Goal: Task Accomplishment & Management: Manage account settings

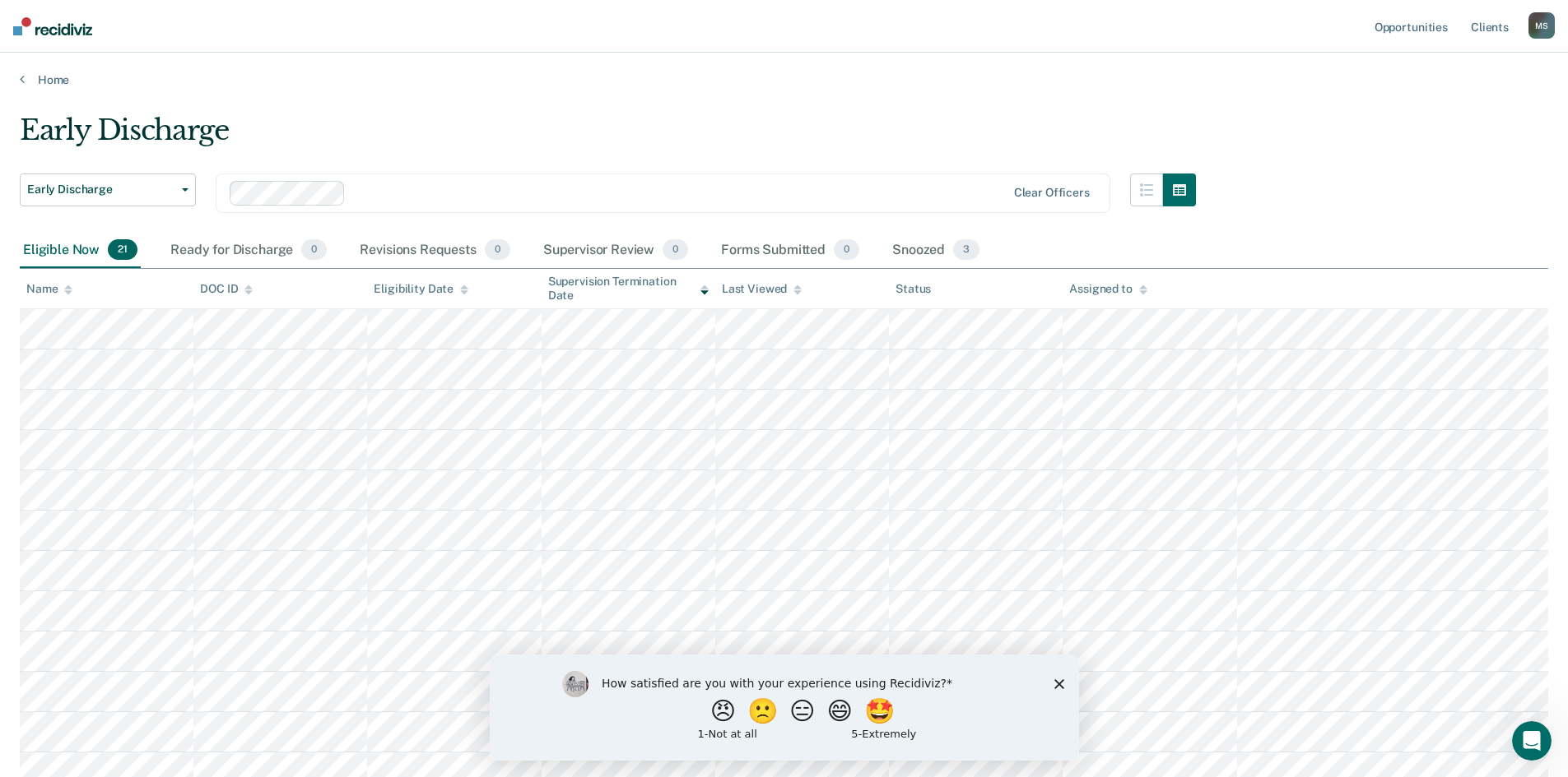
click at [1058, 682] on polygon "Close survey" at bounding box center [1058, 683] width 10 height 10
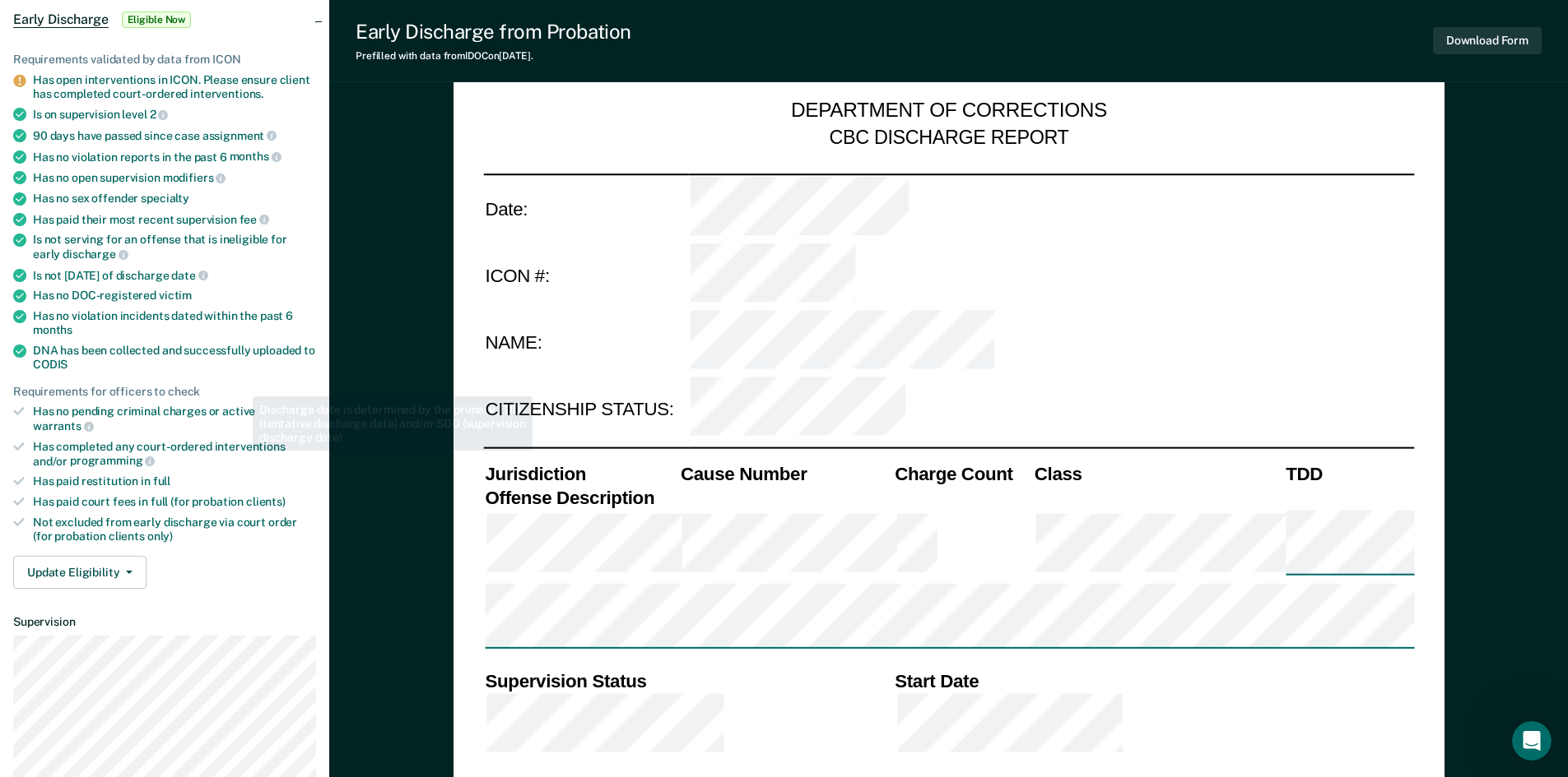
scroll to position [164, 0]
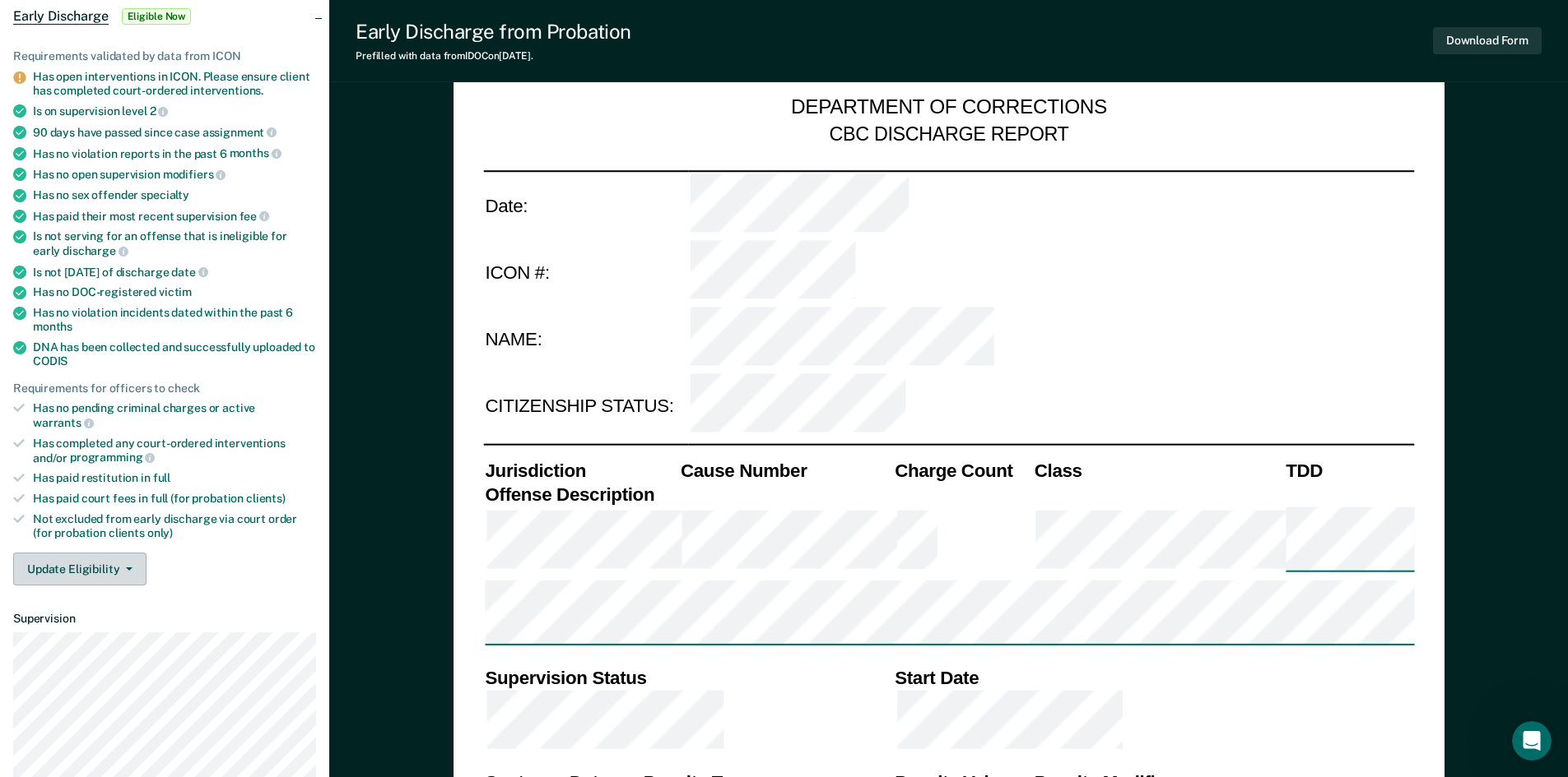
click at [104, 565] on button "Update Eligibility" at bounding box center [80, 569] width 134 height 32
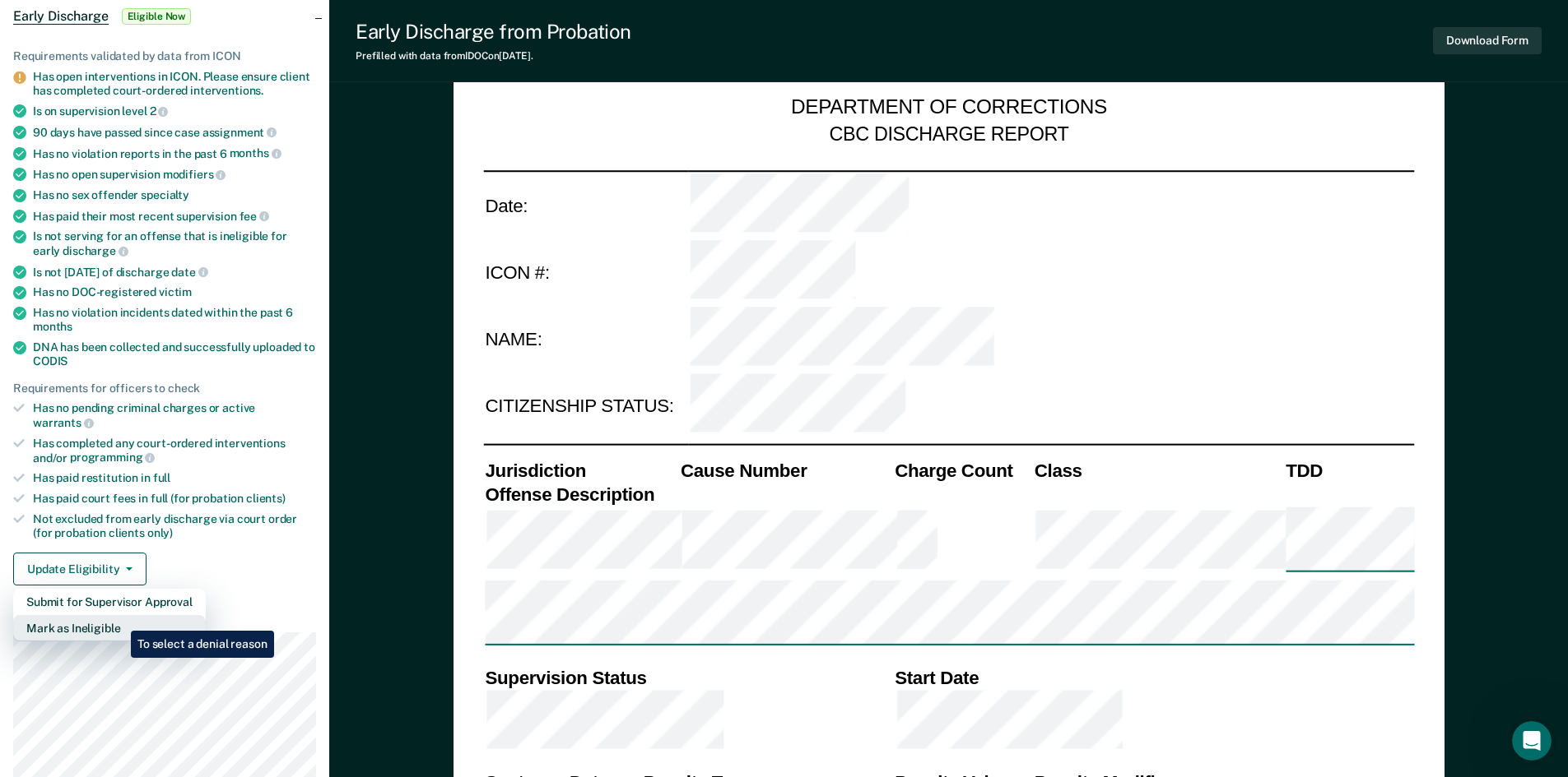
click at [118, 619] on button "Mark as Ineligible" at bounding box center [110, 629] width 193 height 27
type textarea "x"
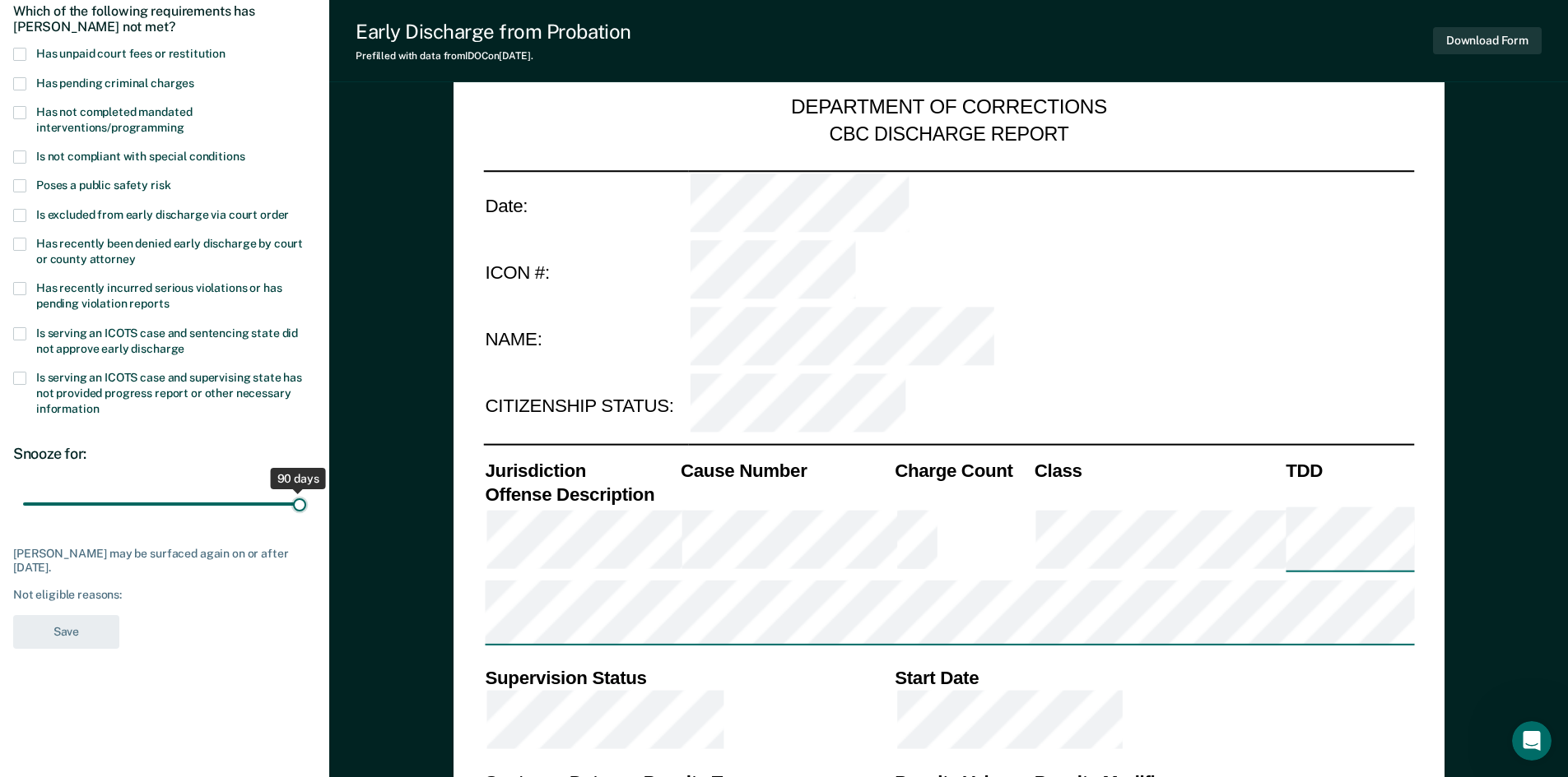
drag, startPoint x: 117, startPoint y: 499, endPoint x: 307, endPoint y: 505, distance: 190.1
type input "90"
click at [307, 505] on input "range" at bounding box center [164, 504] width 283 height 29
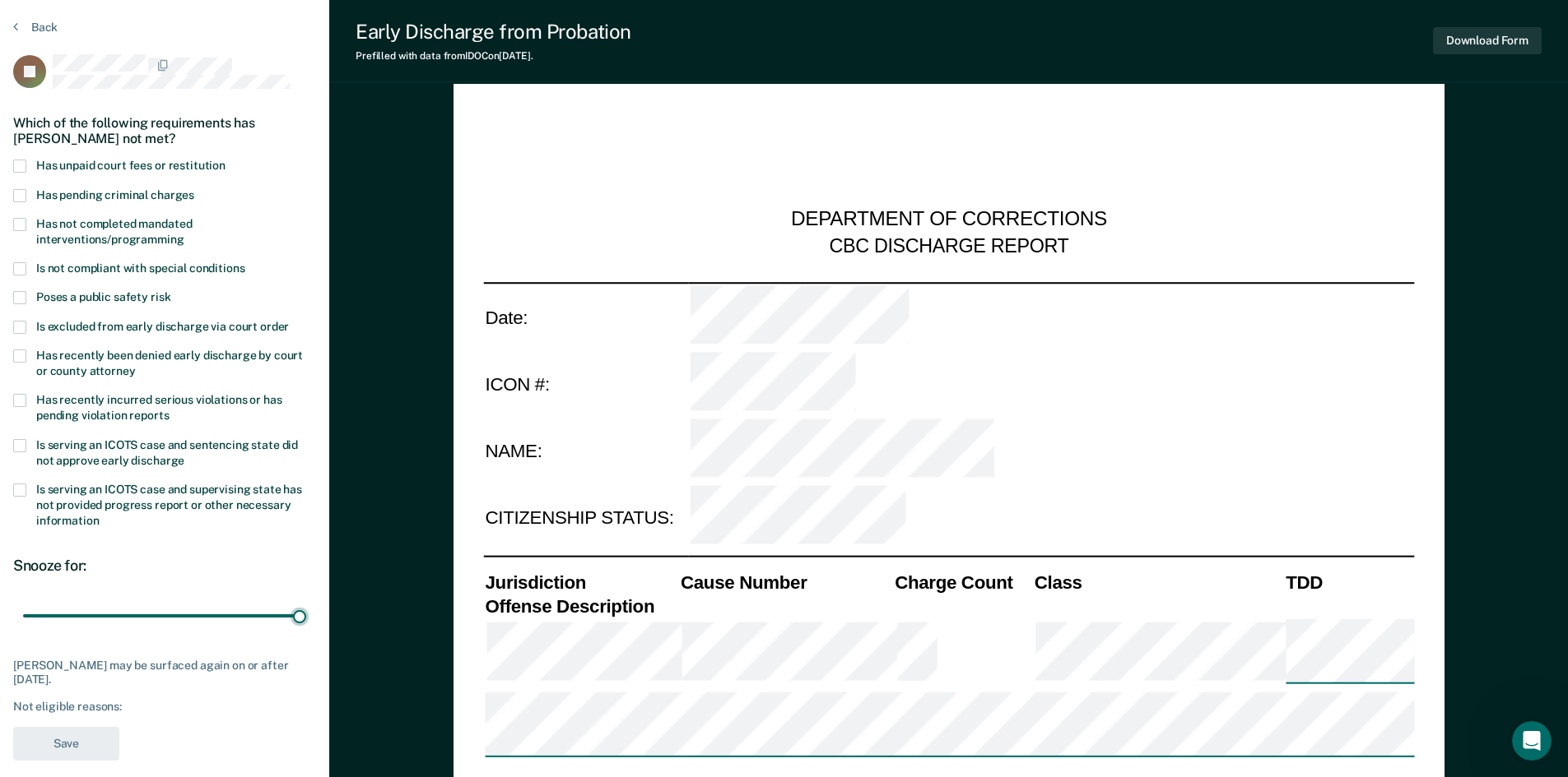
scroll to position [82, 0]
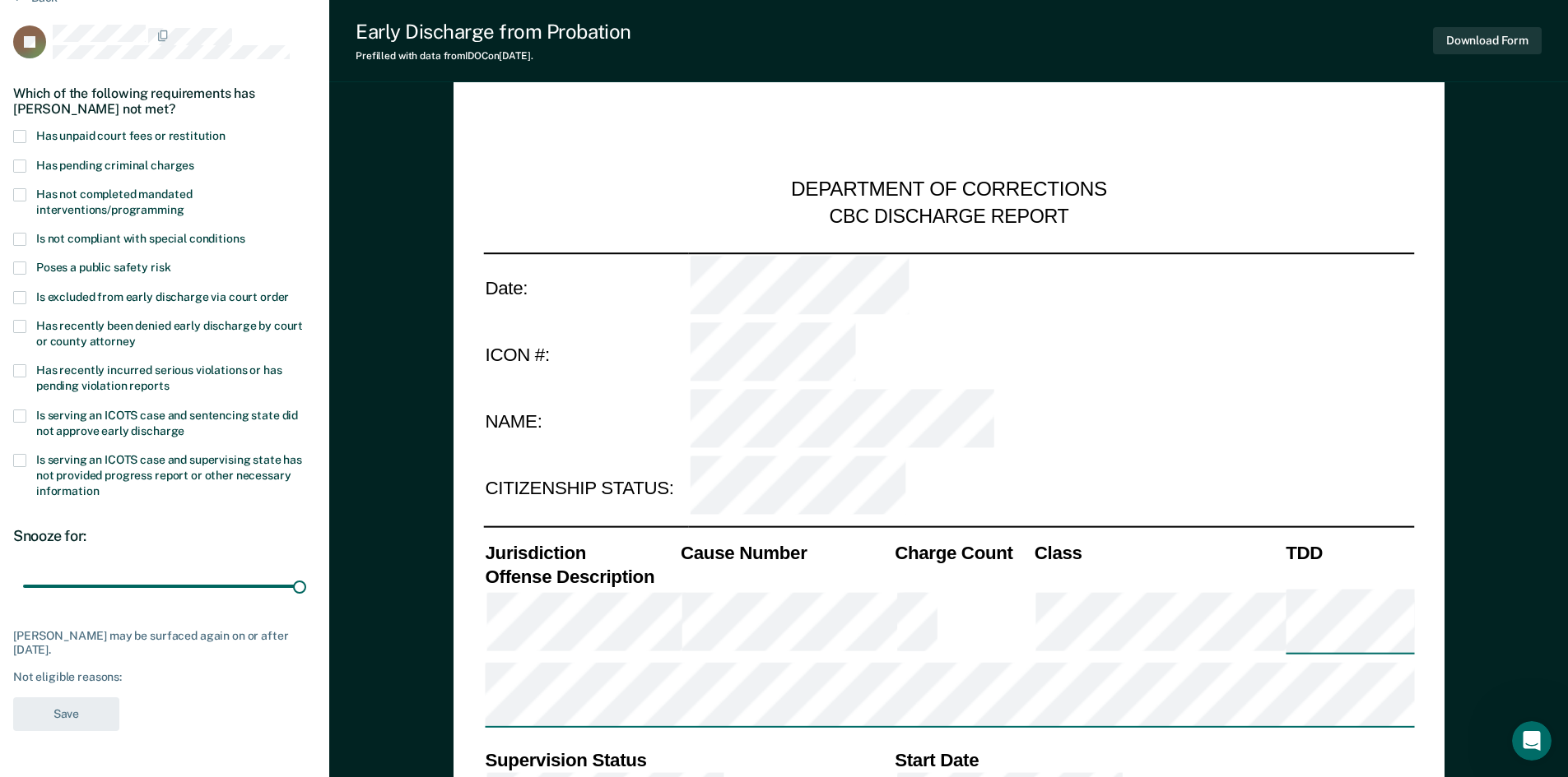
click at [15, 324] on span at bounding box center [20, 326] width 13 height 13
click at [135, 336] on input "Has recently been denied early discharge by court or county attorney" at bounding box center [135, 336] width 0 height 0
click at [56, 717] on button "Save" at bounding box center [66, 714] width 106 height 33
type textarea "x"
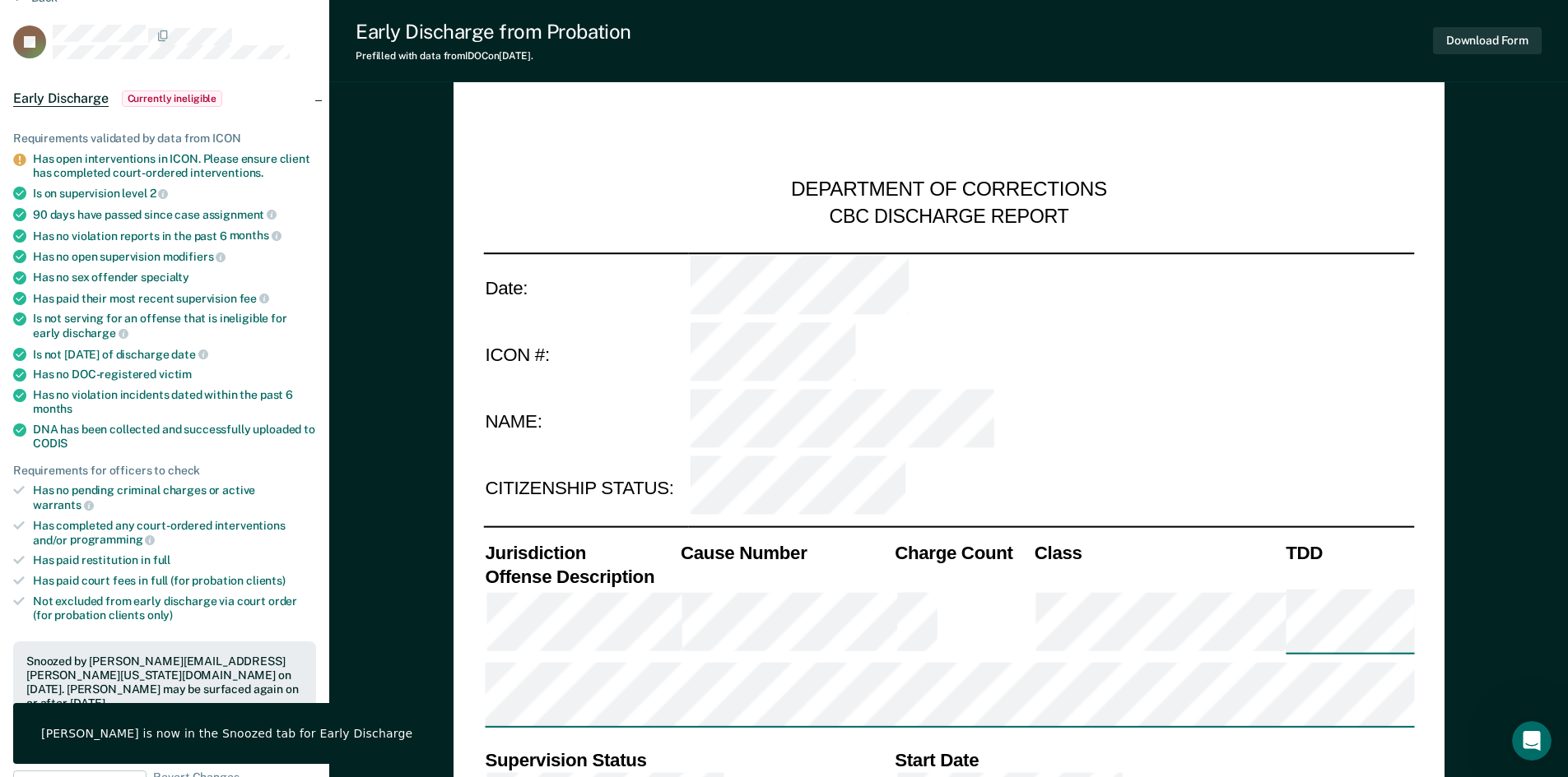
scroll to position [0, 0]
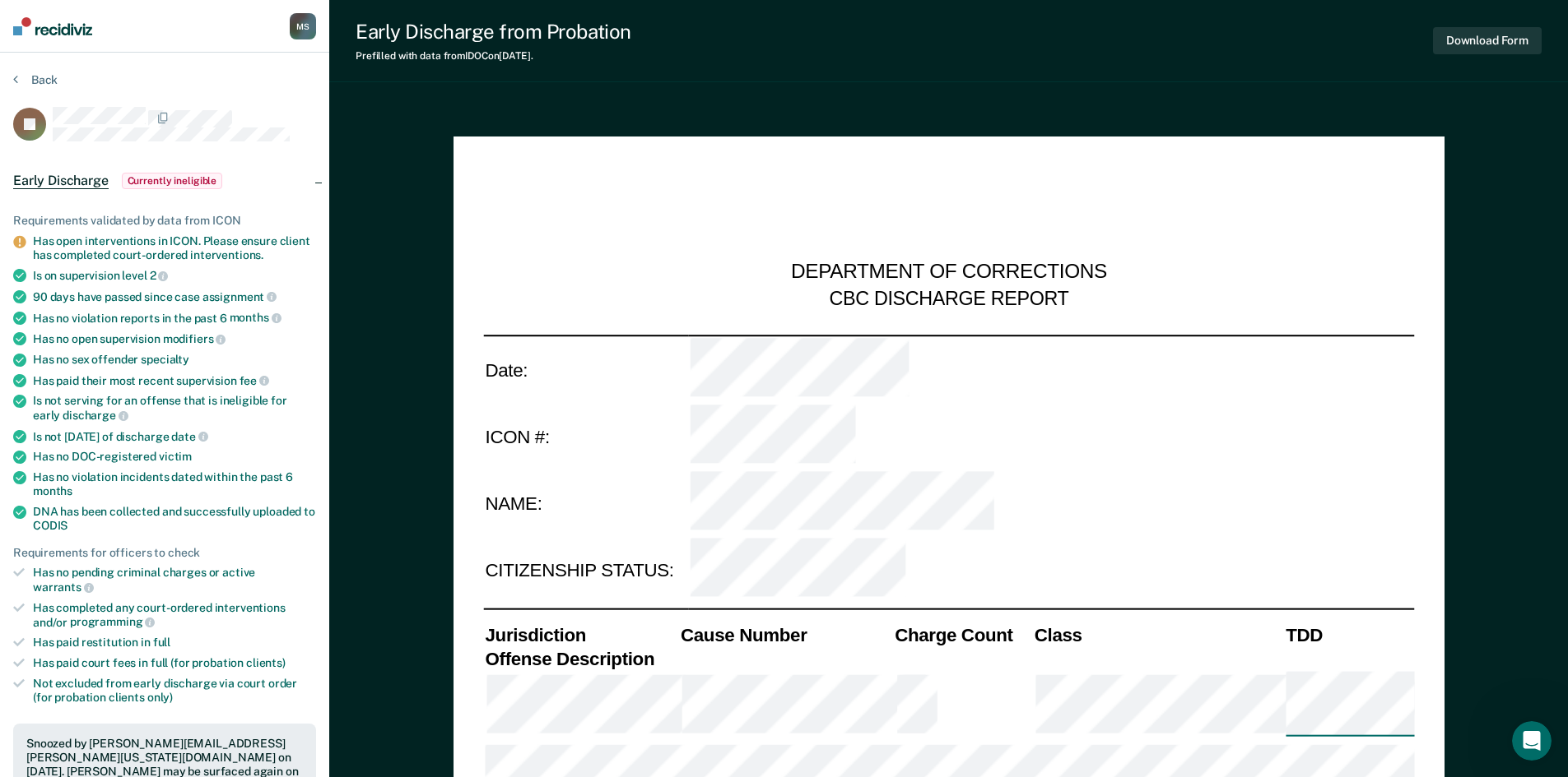
click at [299, 27] on div "M S" at bounding box center [303, 27] width 27 height 27
click at [37, 77] on button "Back" at bounding box center [35, 80] width 45 height 15
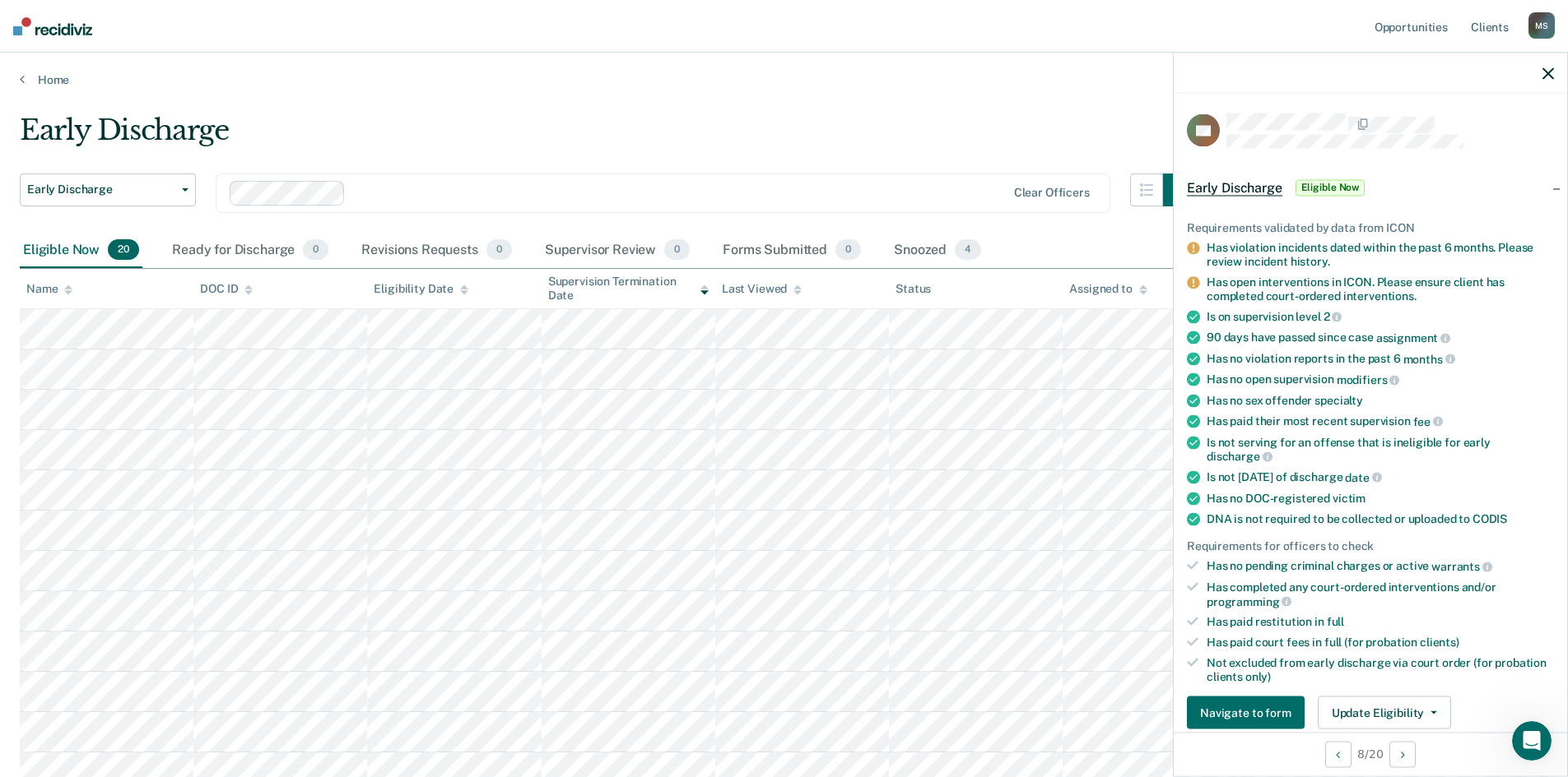
click at [1546, 74] on icon "button" at bounding box center [1548, 74] width 11 height 11
